Goal: Check status: Check status

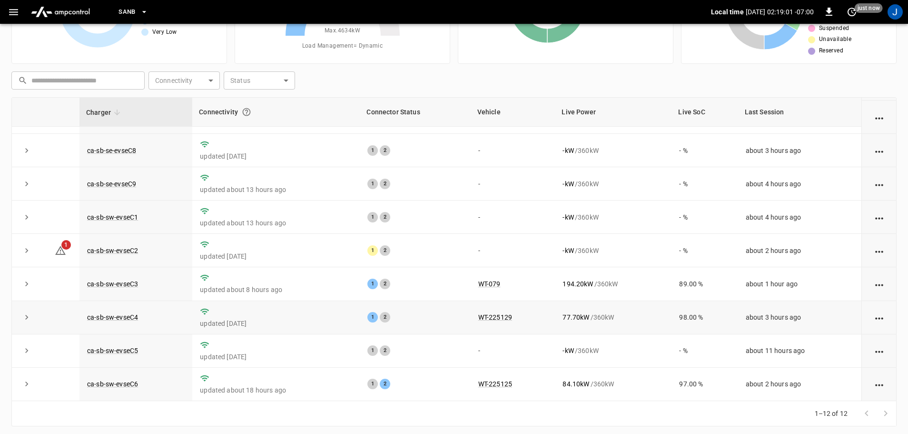
scroll to position [97, 0]
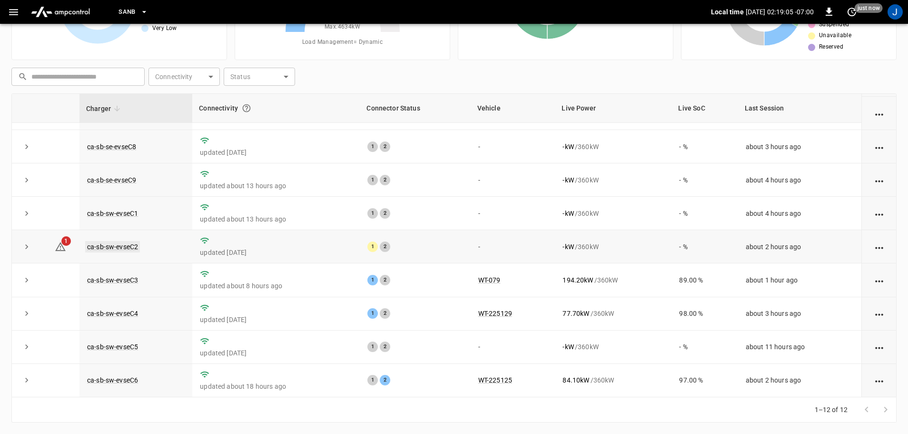
click at [118, 243] on link "ca-sb-sw-evseC2" at bounding box center [112, 246] width 55 height 11
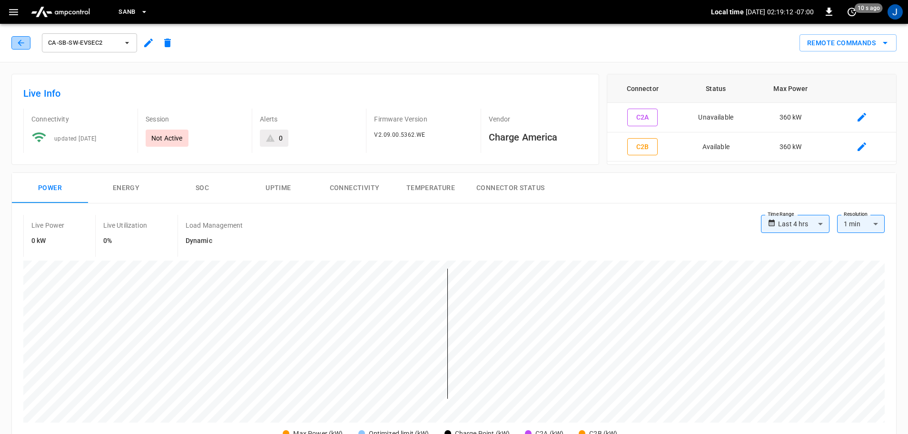
click at [20, 45] on icon "button" at bounding box center [21, 43] width 6 height 6
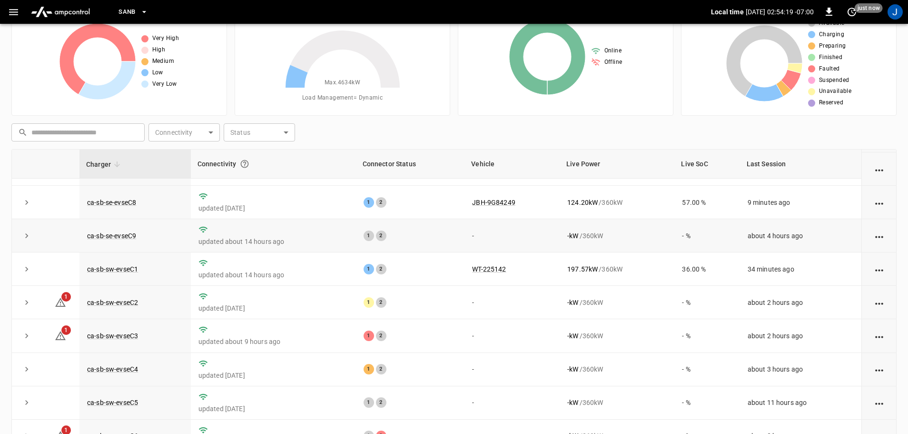
scroll to position [95, 0]
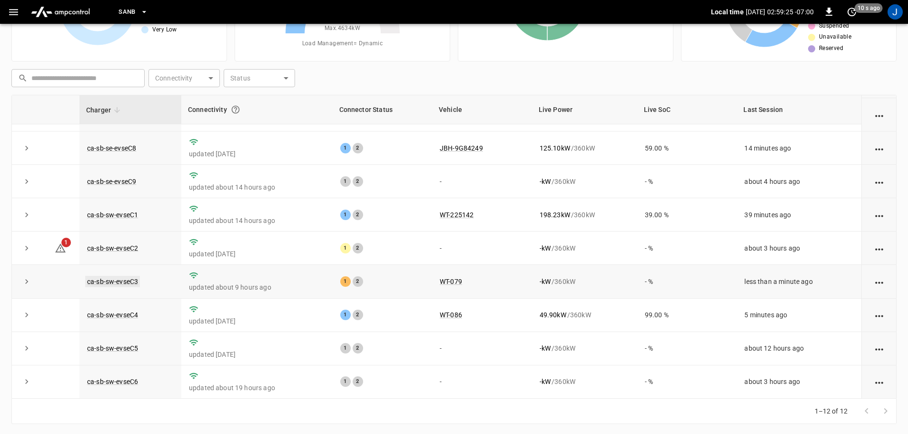
click at [111, 280] on link "ca-sb-sw-evseC3" at bounding box center [112, 281] width 55 height 11
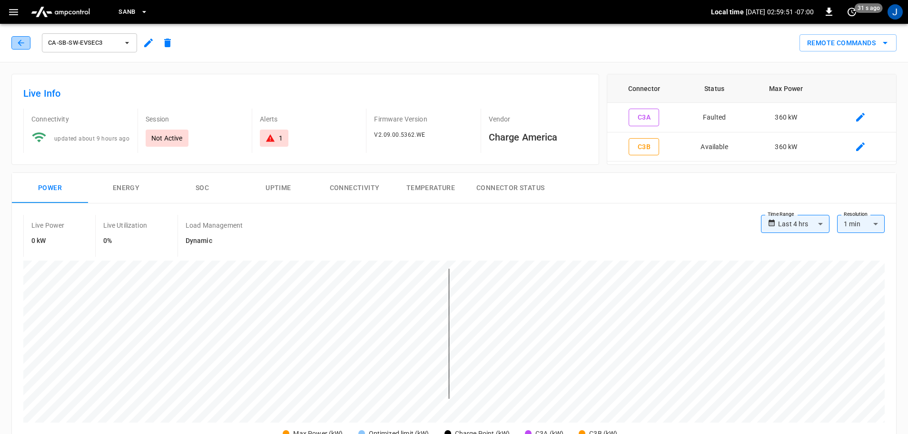
click at [21, 40] on icon "button" at bounding box center [21, 43] width 10 height 10
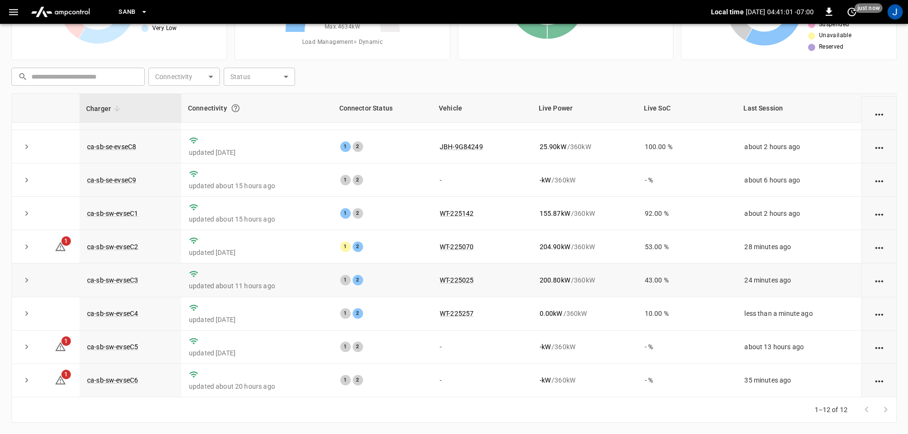
scroll to position [132, 0]
click at [103, 241] on link "ca-sb-sw-evseC2" at bounding box center [112, 246] width 55 height 11
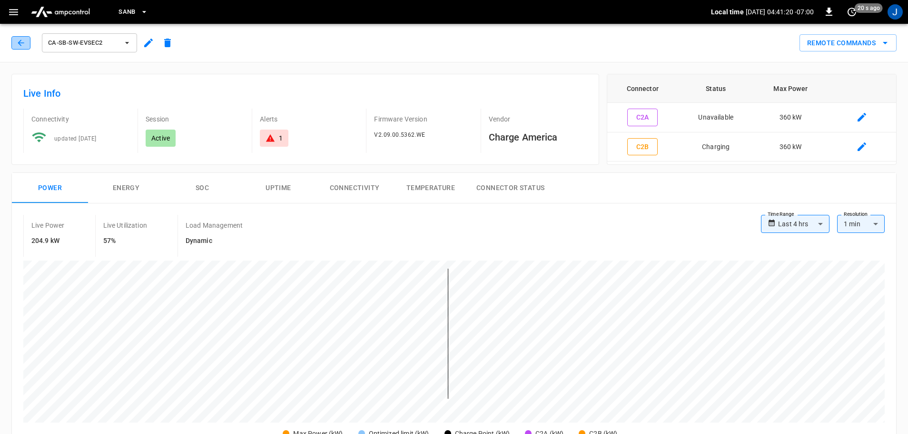
click at [16, 43] on button "button" at bounding box center [20, 42] width 19 height 13
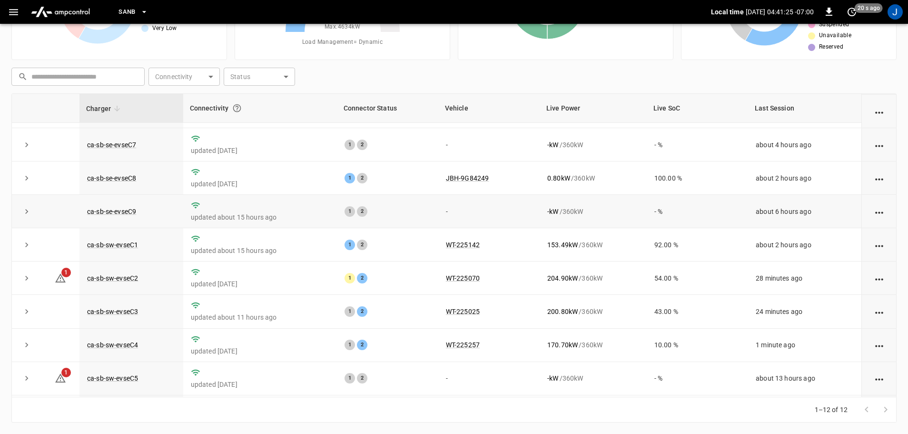
scroll to position [95, 0]
click at [104, 316] on link "ca-sb-sw-evseC3" at bounding box center [112, 310] width 55 height 11
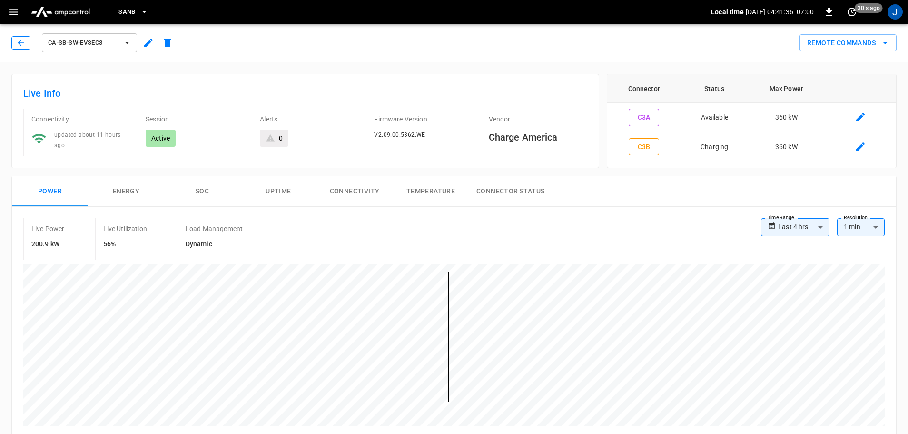
click at [20, 40] on icon "button" at bounding box center [21, 43] width 10 height 10
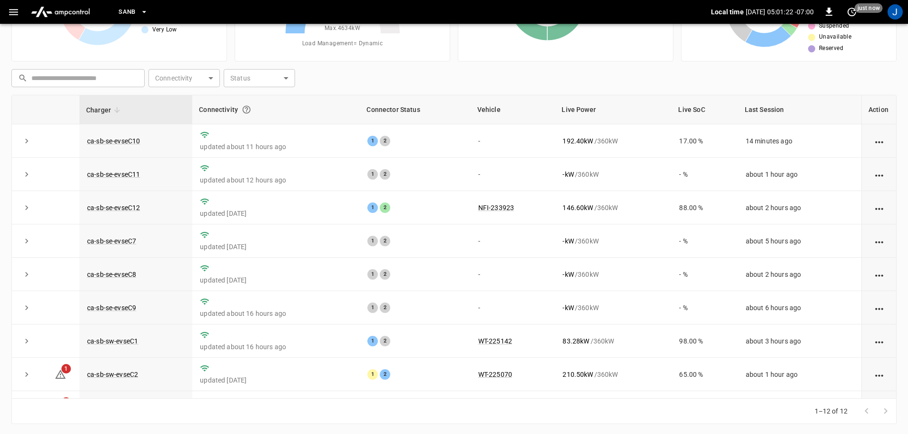
scroll to position [132, 0]
